Goal: Transaction & Acquisition: Purchase product/service

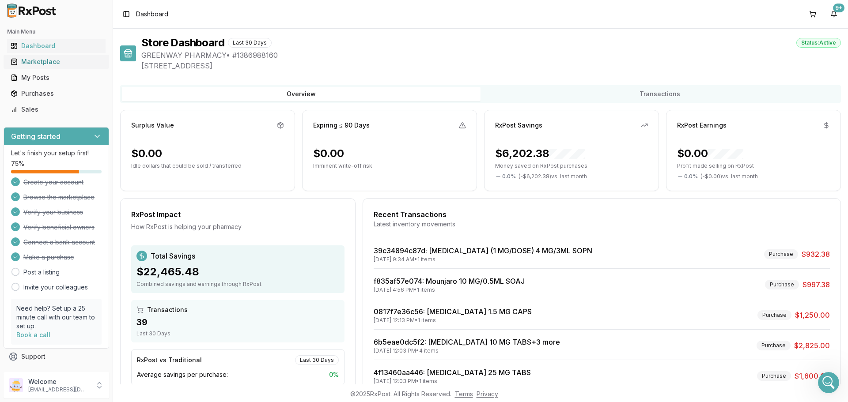
click at [60, 63] on div "Marketplace" at bounding box center [56, 61] width 91 height 9
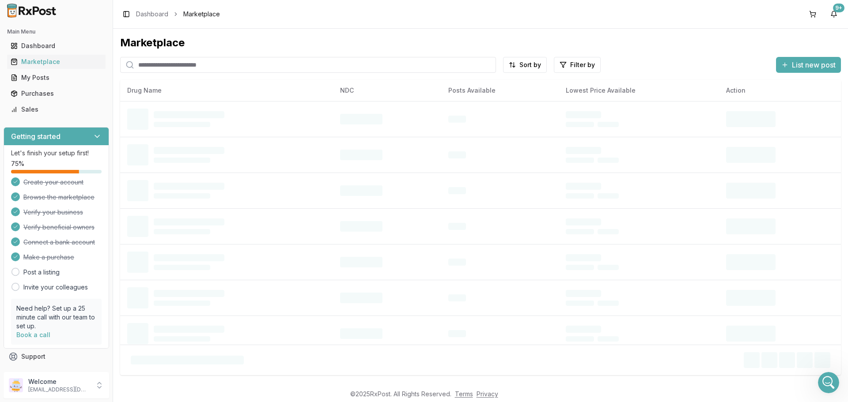
click at [212, 64] on input "search" at bounding box center [308, 65] width 376 height 16
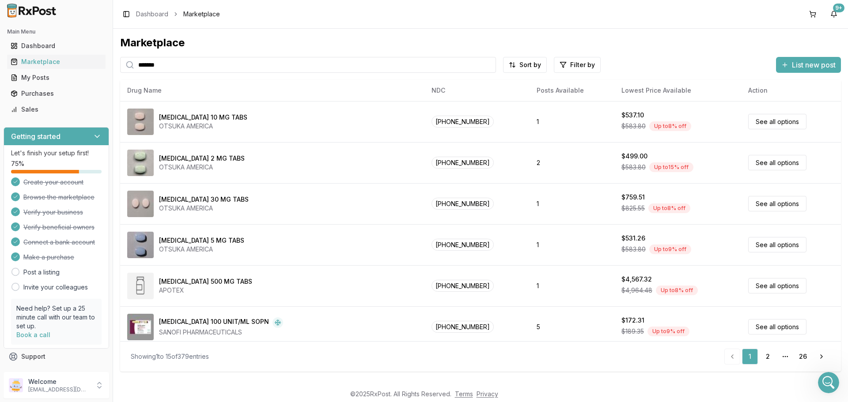
type input "*******"
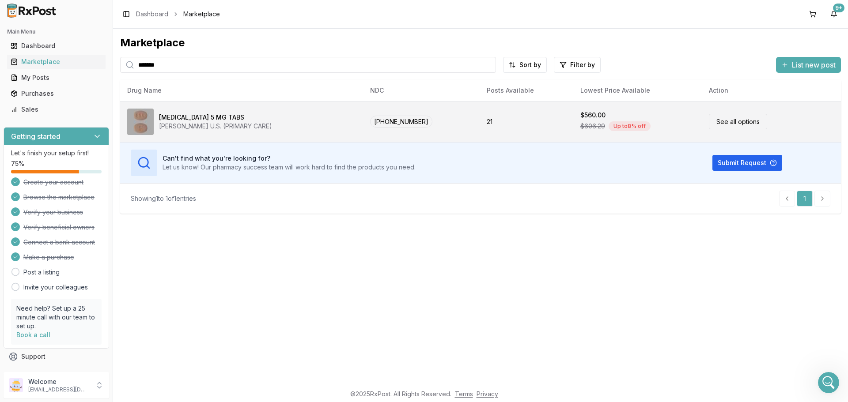
click at [301, 123] on div "[MEDICAL_DATA] 5 MG TABS [PERSON_NAME] U.S. (PRIMARY CARE)" at bounding box center [241, 122] width 229 height 27
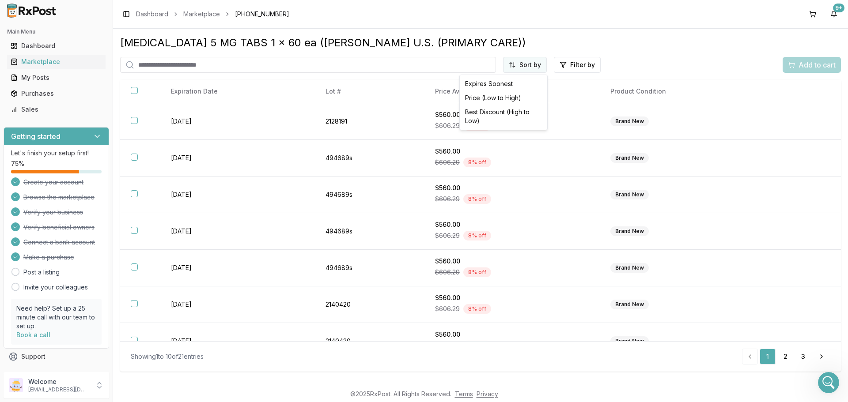
click at [535, 64] on html "Main Menu Dashboard Marketplace My Posts Purchases Sales Getting started Let's …" at bounding box center [424, 201] width 848 height 402
click at [514, 93] on div "Price (Low to High)" at bounding box center [504, 98] width 84 height 14
